Goal: Transaction & Acquisition: Purchase product/service

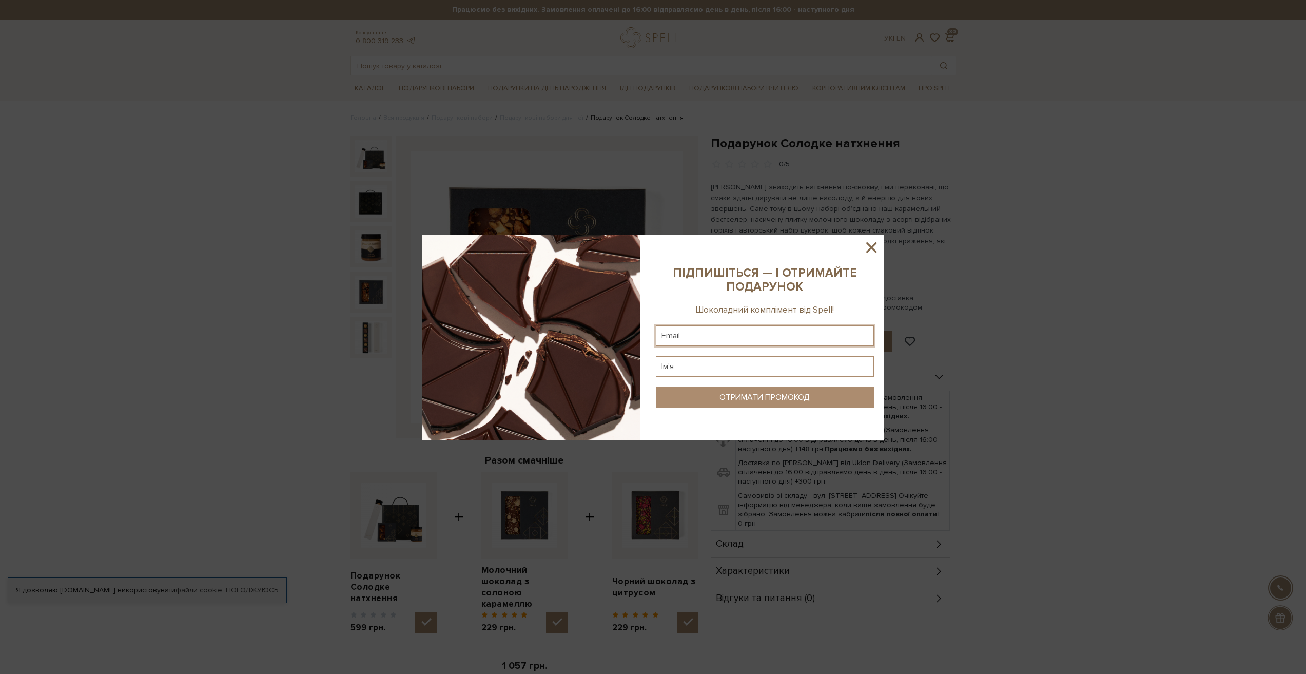
click at [726, 334] on input "text" at bounding box center [765, 335] width 218 height 21
type input "[PERSON_NAME][EMAIL_ADDRESS][DOMAIN_NAME]"
click at [691, 364] on input "text" at bounding box center [765, 366] width 218 height 21
type input "[PERSON_NAME]"
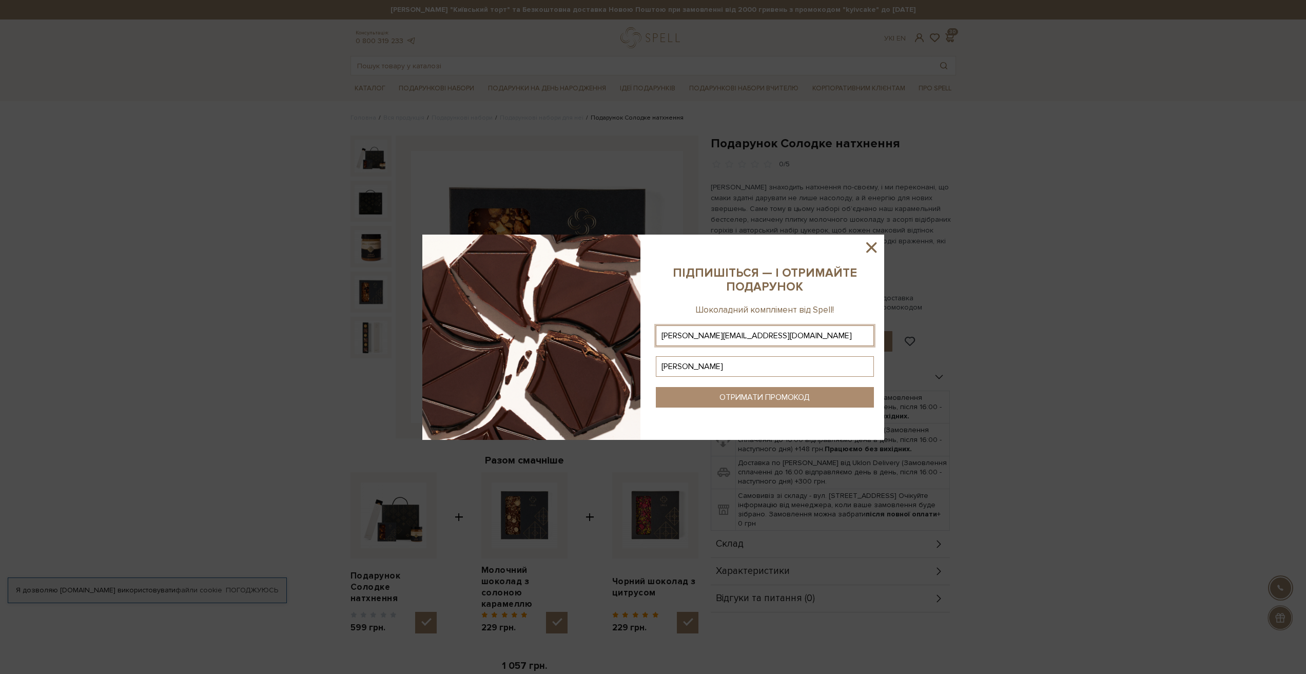
click at [801, 402] on div "ОТРИМАТИ ПРОМОКОД" at bounding box center [764, 398] width 90 height 10
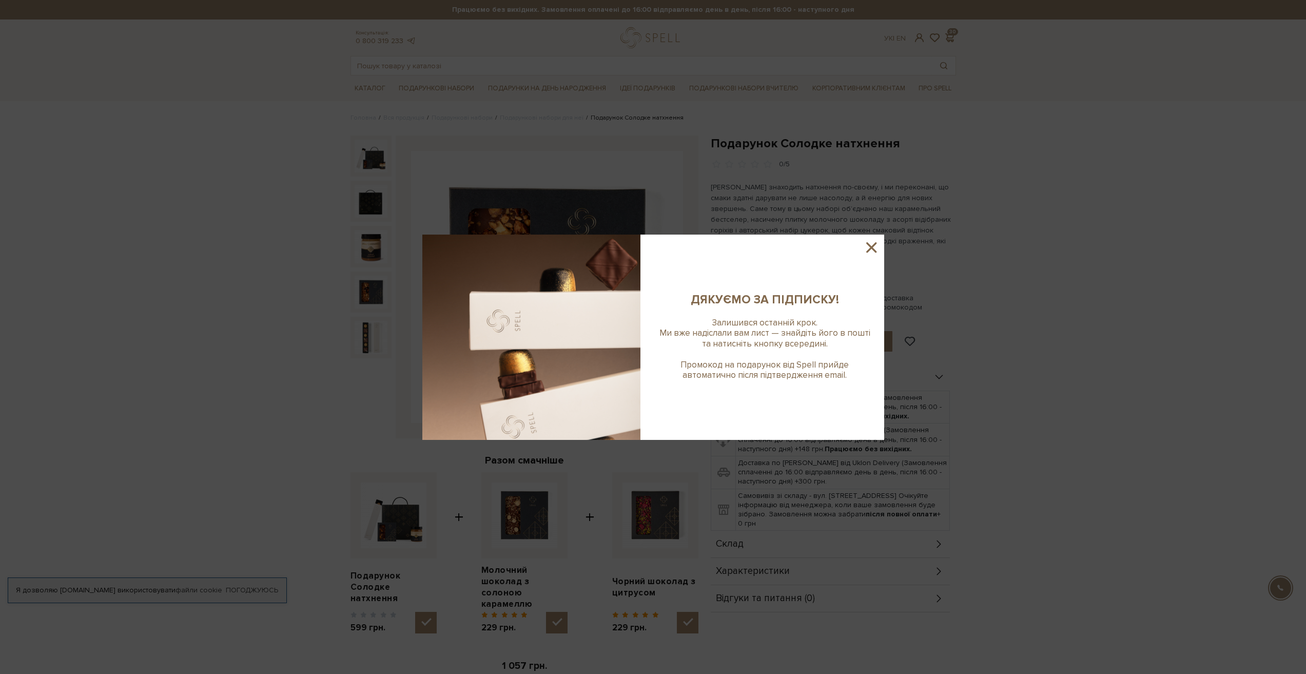
click at [871, 248] on icon at bounding box center [871, 247] width 10 height 10
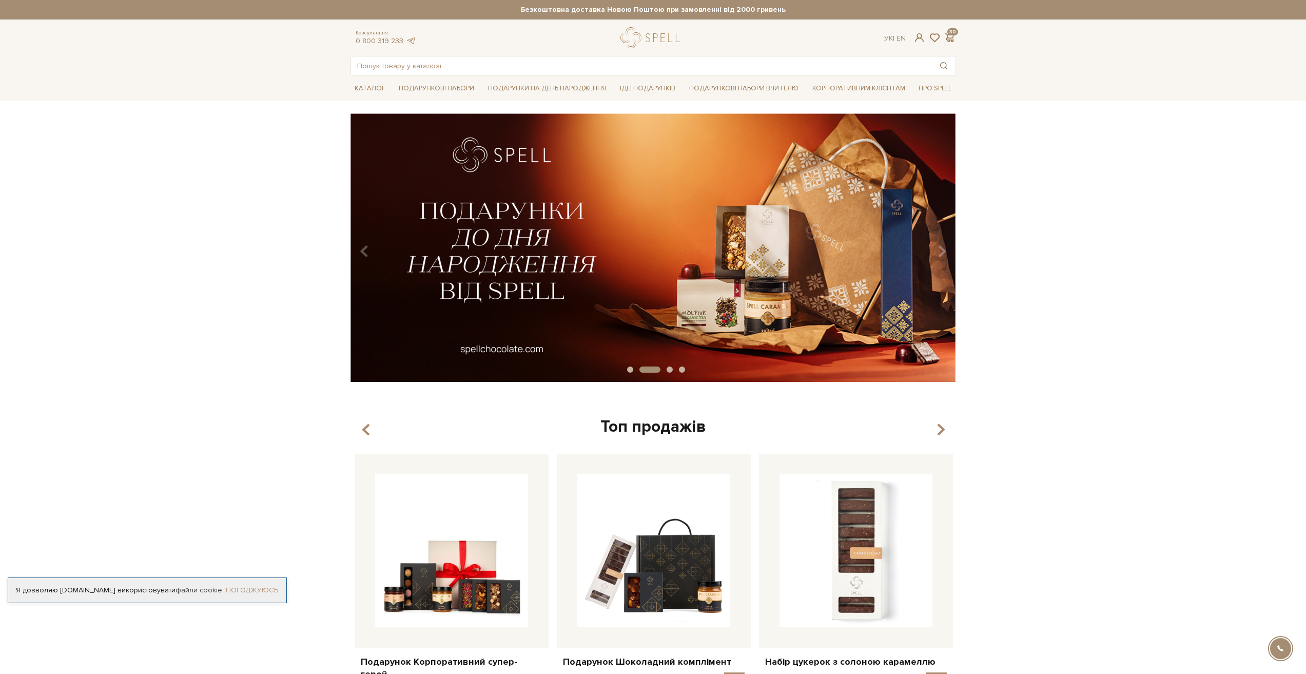
click at [241, 589] on link "Погоджуюсь" at bounding box center [252, 590] width 52 height 9
